Goal: Task Accomplishment & Management: Manage account settings

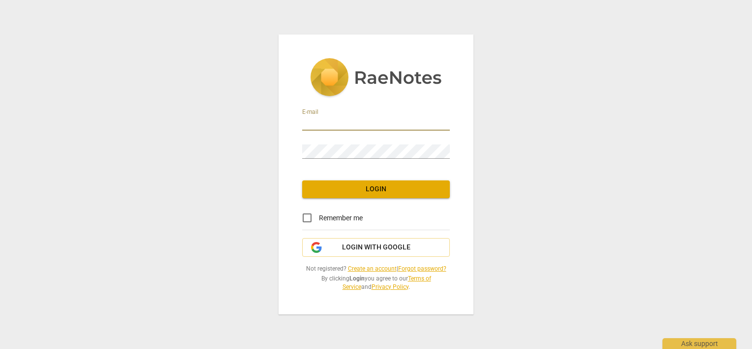
click at [356, 118] on input "email" at bounding box center [376, 123] width 148 height 14
type input "[PERSON_NAME][EMAIL_ADDRESS][DOMAIN_NAME]"
click at [305, 219] on input "Remember me" at bounding box center [307, 218] width 24 height 24
checkbox input "true"
click at [341, 191] on span "Login" at bounding box center [376, 189] width 132 height 10
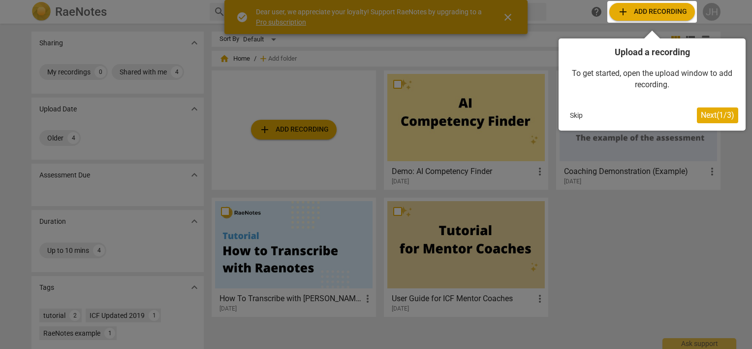
click at [508, 14] on div at bounding box center [376, 174] width 752 height 349
click at [707, 118] on span "Next ( 1 / 3 )" at bounding box center [717, 114] width 33 height 9
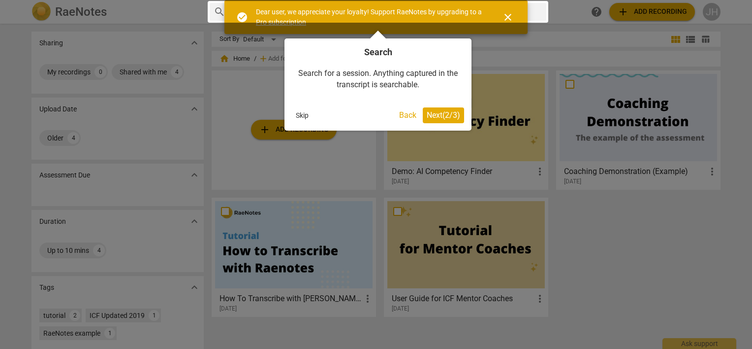
click at [441, 115] on span "Next ( 2 / 3 )" at bounding box center [443, 114] width 33 height 9
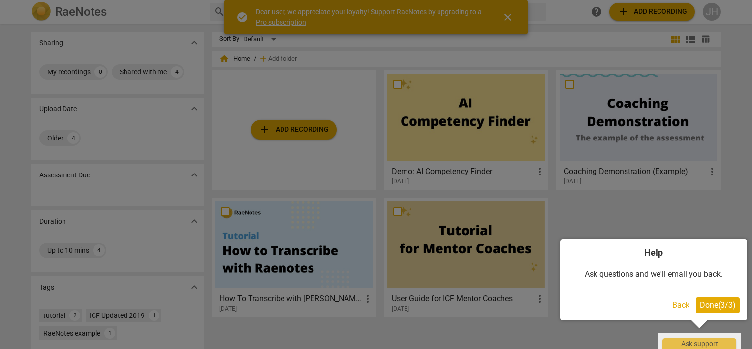
click at [719, 307] on span "Done ( 3 / 3 )" at bounding box center [718, 304] width 36 height 9
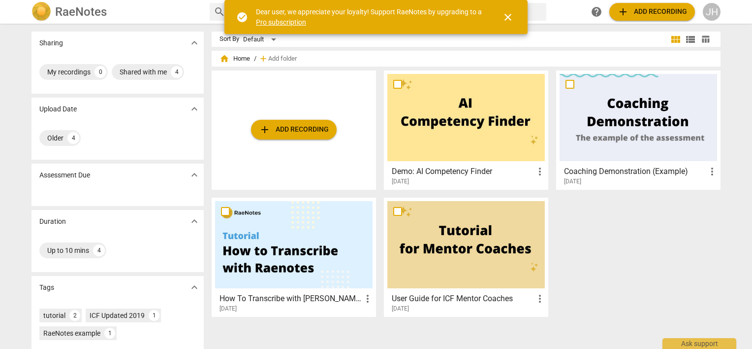
click at [730, 42] on div "Sharing expand_more My recordings 0 Shared with me 4 Upload Date expand_more Ol…" at bounding box center [376, 187] width 752 height 324
click at [715, 8] on div "JH" at bounding box center [712, 12] width 18 height 18
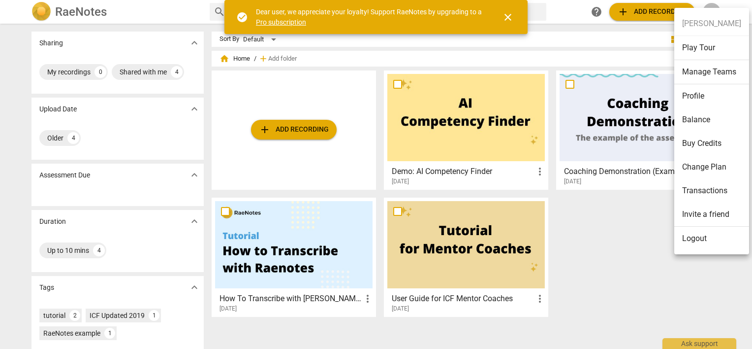
click at [711, 97] on li "Profile" at bounding box center [712, 96] width 75 height 24
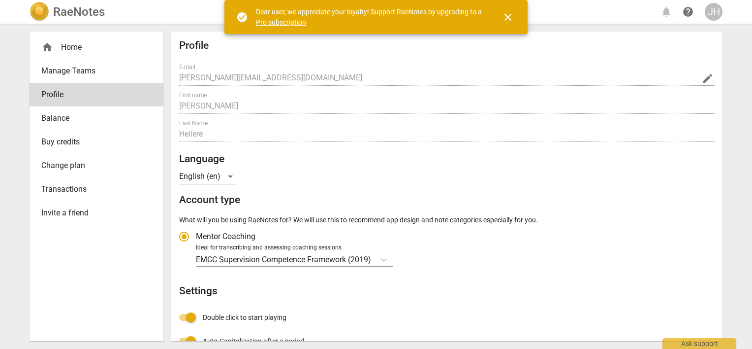
radio input "false"
click at [702, 77] on span "edit" at bounding box center [708, 78] width 12 height 12
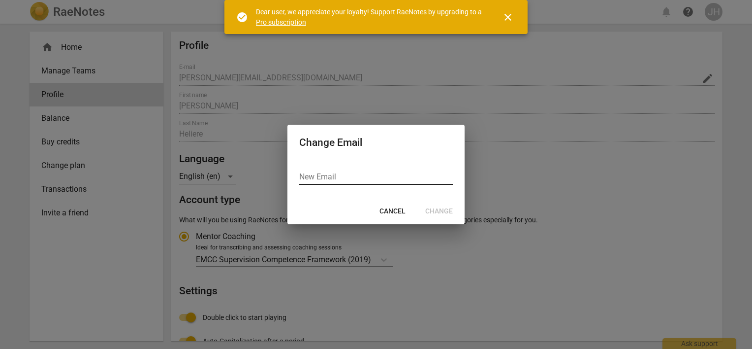
click at [360, 180] on input "email" at bounding box center [376, 177] width 154 height 14
type input "[EMAIL_ADDRESS][DOMAIN_NAME]"
click at [436, 212] on span "Change" at bounding box center [439, 211] width 28 height 10
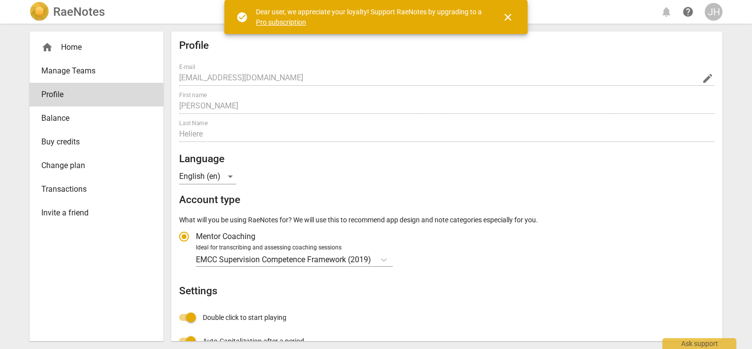
radio input "false"
click at [508, 16] on span "close" at bounding box center [508, 17] width 12 height 12
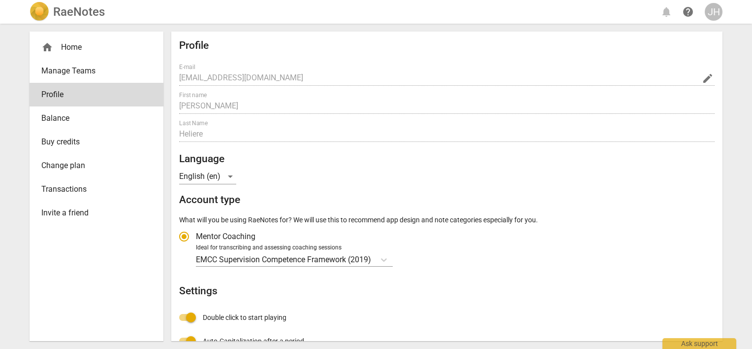
click at [728, 53] on div "home Home Manage Teams Profile Balance Buy credits Change plan Transactions Inv…" at bounding box center [376, 186] width 709 height 325
